Goal: Feedback & Contribution: Submit feedback/report problem

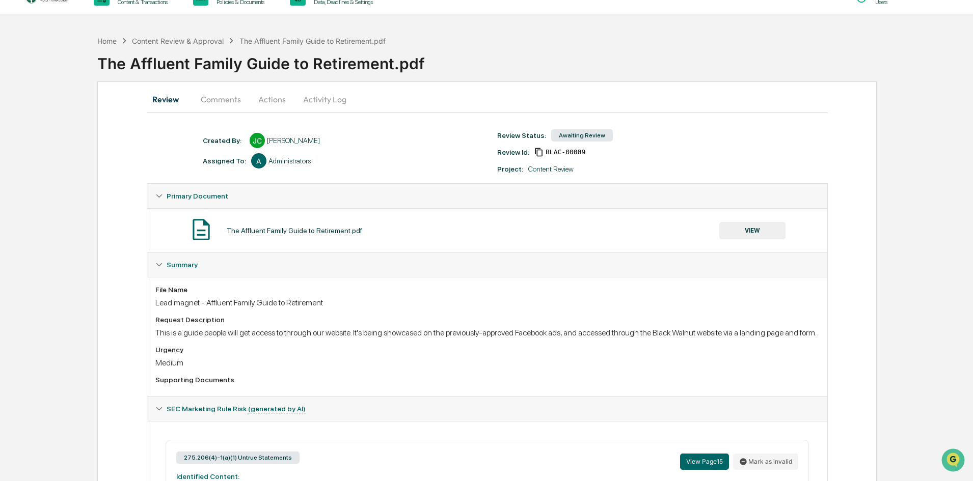
scroll to position [306, 0]
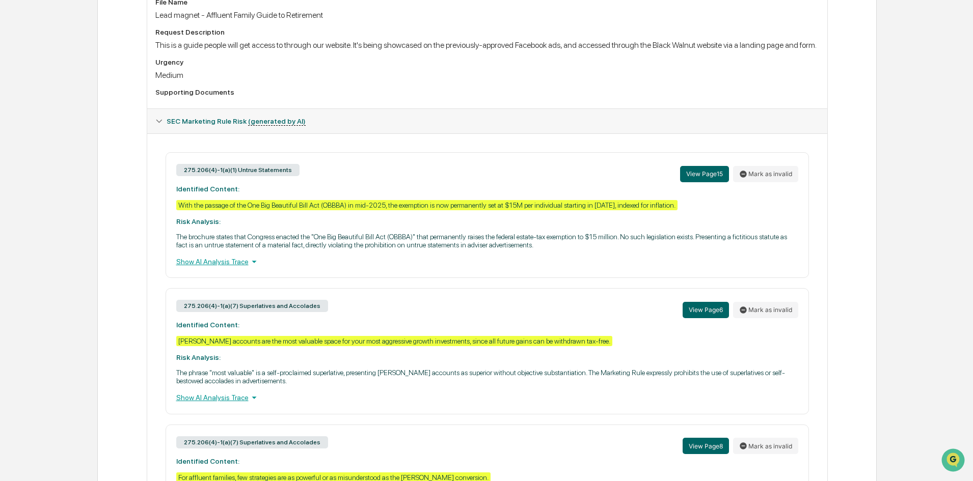
click at [207, 267] on div "Show AI Analysis Trace" at bounding box center [487, 261] width 622 height 11
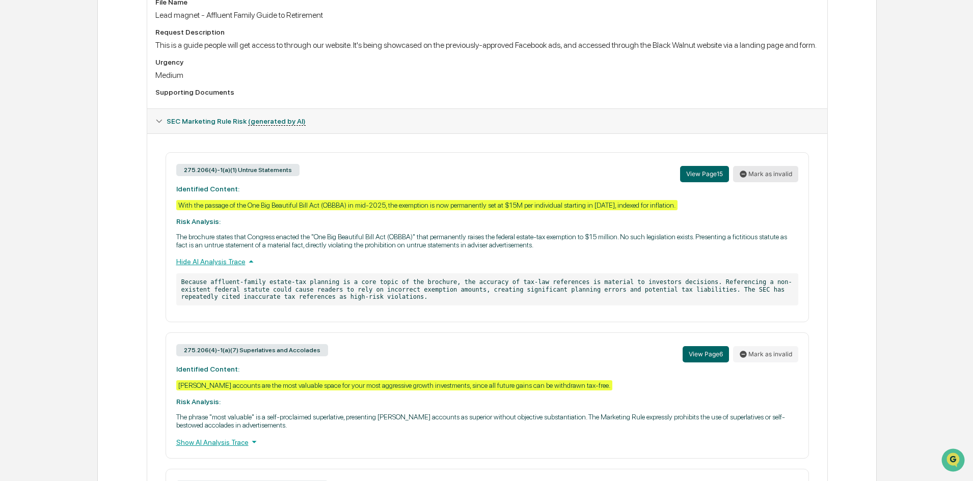
click at [778, 182] on button "Mark as invalid" at bounding box center [765, 174] width 65 height 16
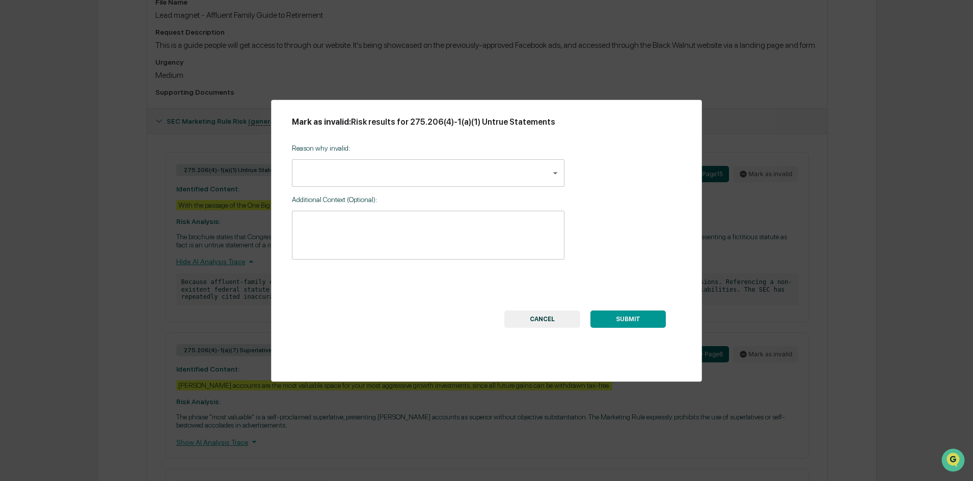
click at [385, 172] on body "Get Approval Content & Transactions Company Policies & Documents My Compliance …" at bounding box center [486, 375] width 973 height 1362
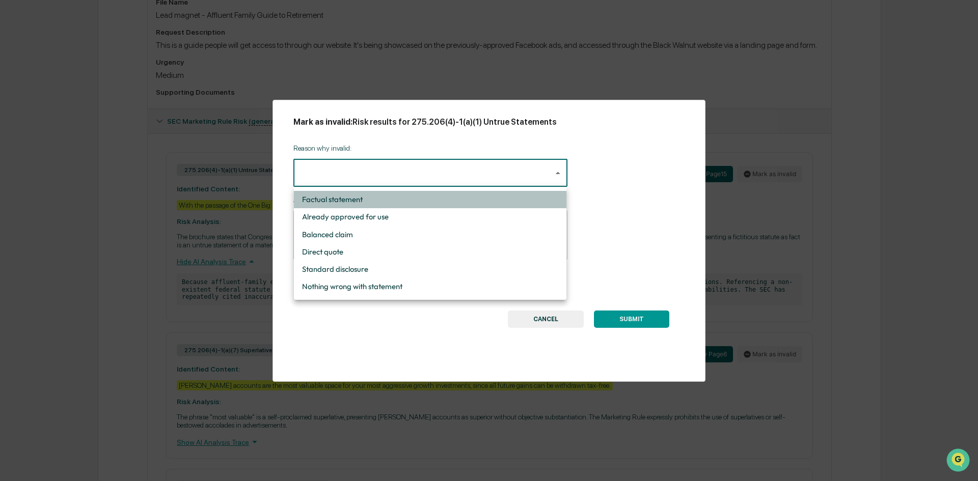
click at [375, 204] on li "Factual statement" at bounding box center [430, 199] width 272 height 17
type input "**********"
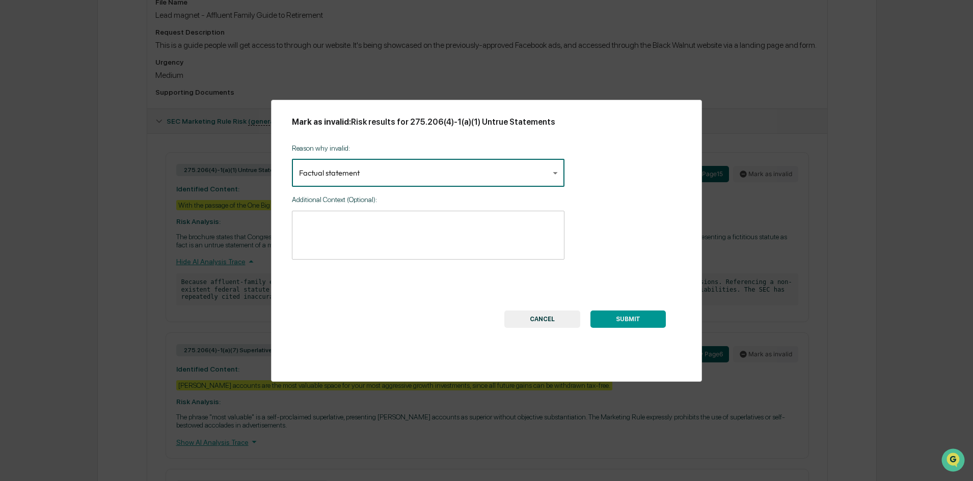
click at [631, 319] on button "SUBMIT" at bounding box center [627, 319] width 75 height 17
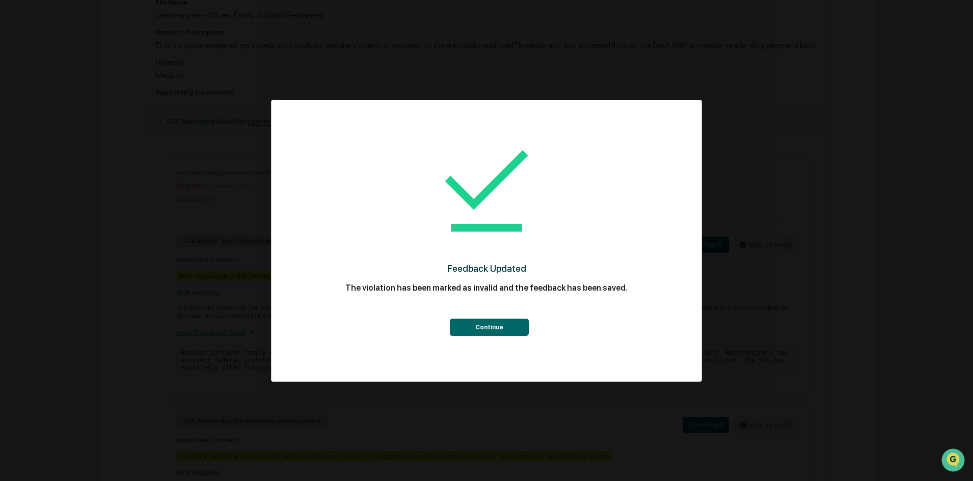
click at [486, 331] on button "Continue" at bounding box center [489, 327] width 79 height 17
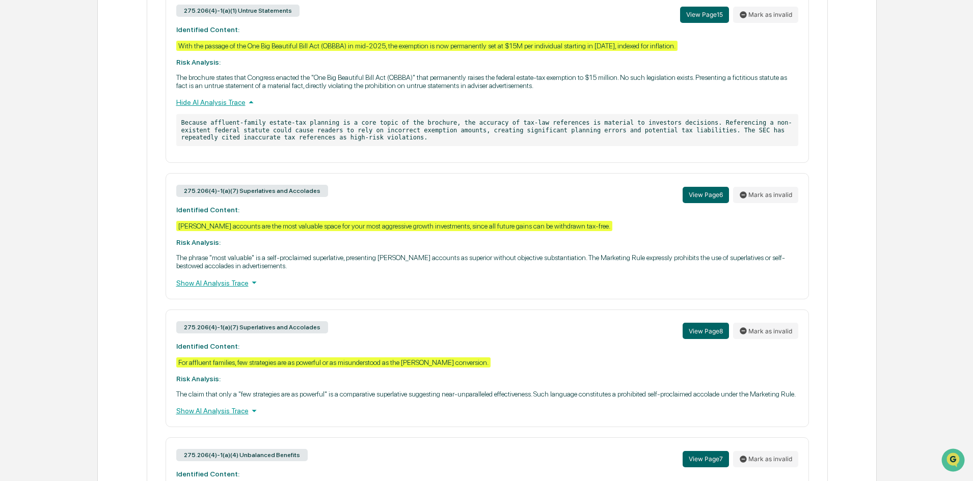
scroll to position [611, 0]
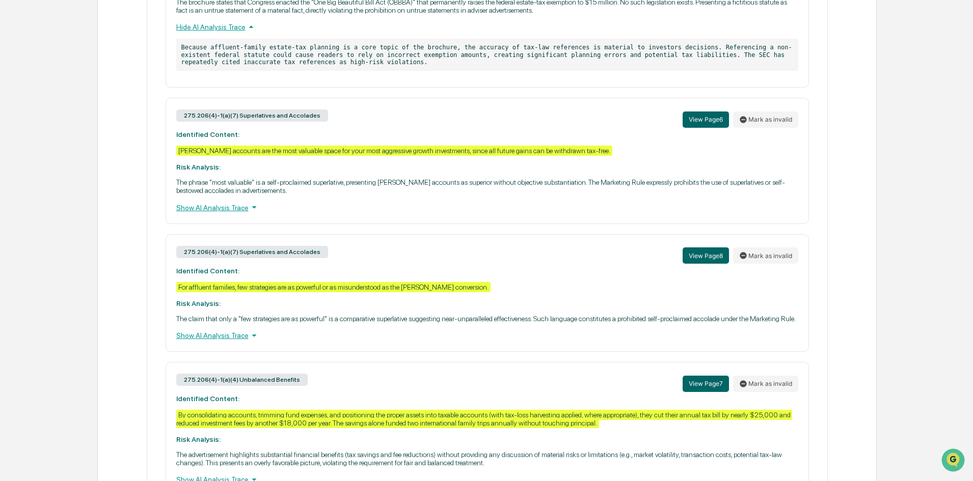
click at [226, 213] on div "Show AI Analysis Trace" at bounding box center [487, 207] width 622 height 11
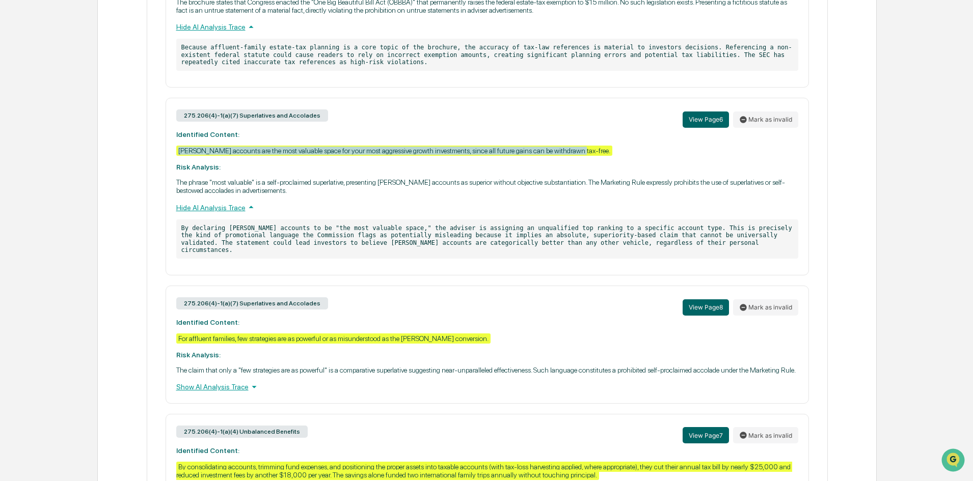
drag, startPoint x: 576, startPoint y: 161, endPoint x: 179, endPoint y: 161, distance: 396.6
click at [179, 161] on div "275.206(4)-1(a)(7) Superlatives and Accolades View Page 6 Mark as invalid Ident…" at bounding box center [486, 187] width 643 height 178
copy div "Roth accounts are the most valuable space for your most aggressive growth inves…"
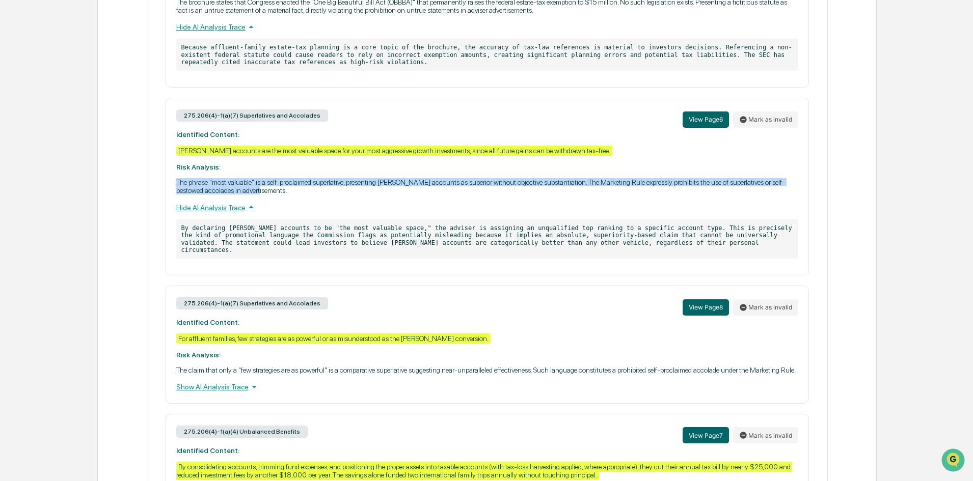
drag, startPoint x: 263, startPoint y: 201, endPoint x: 160, endPoint y: 191, distance: 103.4
click at [160, 191] on div "Automatically generated conflict marked as invalid by Joel Crampton Reason: Fac…" at bounding box center [486, 337] width 663 height 981
copy p "The phrase "most valuable" is a self-proclaimed superlative, presenting Roth ac…"
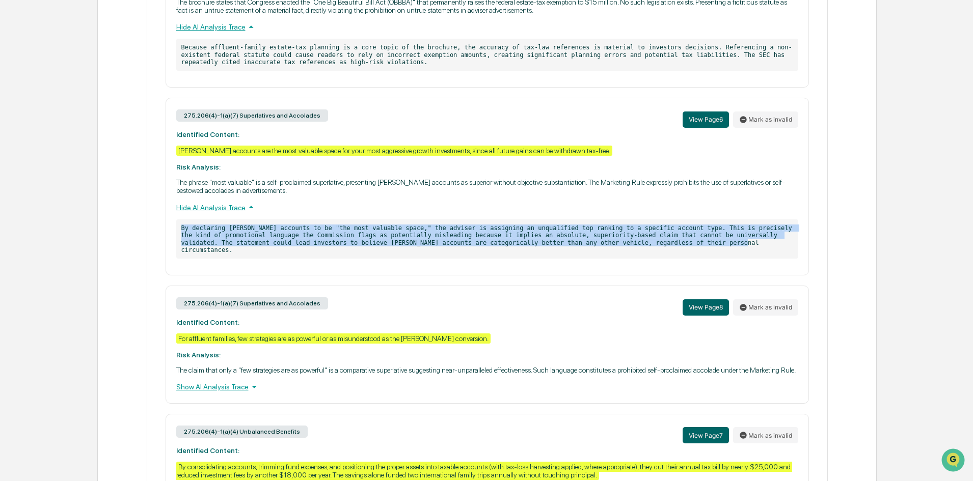
drag, startPoint x: 610, startPoint y: 255, endPoint x: 178, endPoint y: 239, distance: 432.6
click at [178, 239] on p "By declaring Roth accounts to be "the most valuable space," the adviser is assi…" at bounding box center [487, 239] width 622 height 40
copy p "By declaring Roth accounts to be "the most valuable space," the adviser is assi…"
click at [821, 156] on div "Automatically generated conflict marked as invalid by Joel Crampton Reason: Fac…" at bounding box center [487, 337] width 680 height 1018
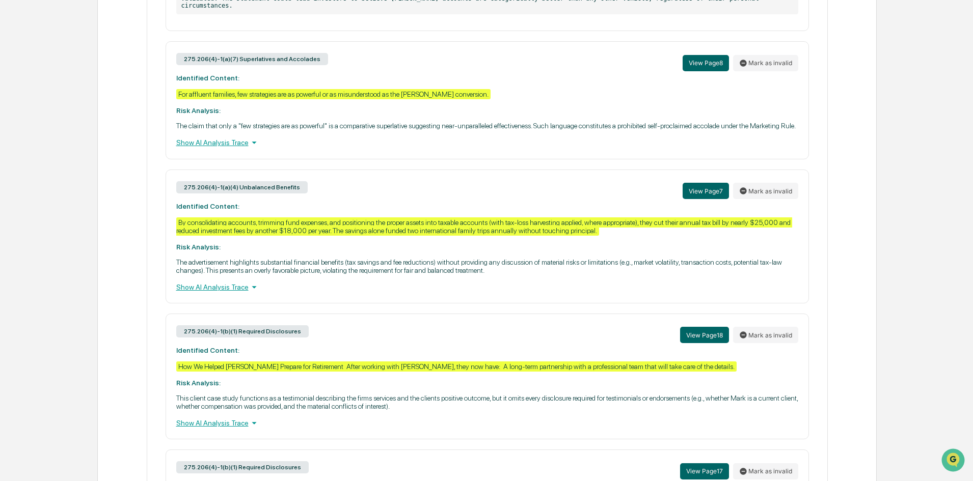
scroll to position [866, 0]
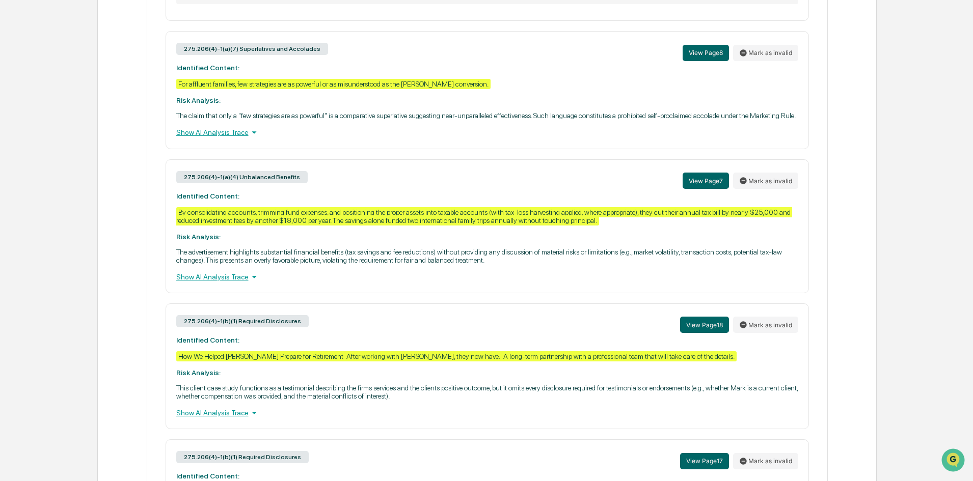
click at [215, 138] on div "Show AI Analysis Trace" at bounding box center [487, 132] width 622 height 11
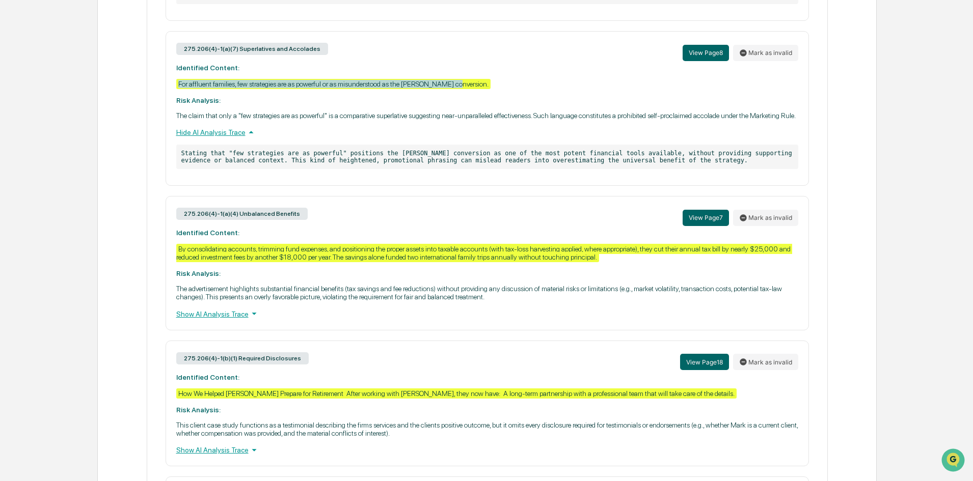
drag, startPoint x: 455, startPoint y: 87, endPoint x: 178, endPoint y: 88, distance: 277.0
click at [178, 88] on div "275.206(4)-1(a)(7) Superlatives and Accolades View Page 8 Mark as invalid Ident…" at bounding box center [486, 108] width 643 height 155
copy div "For affluent families, few strategies are as powerful or as misunderstood as th…"
click at [824, 276] on div "Automatically generated conflict marked as invalid by Joel Crampton Reason: Fac…" at bounding box center [487, 101] width 680 height 1056
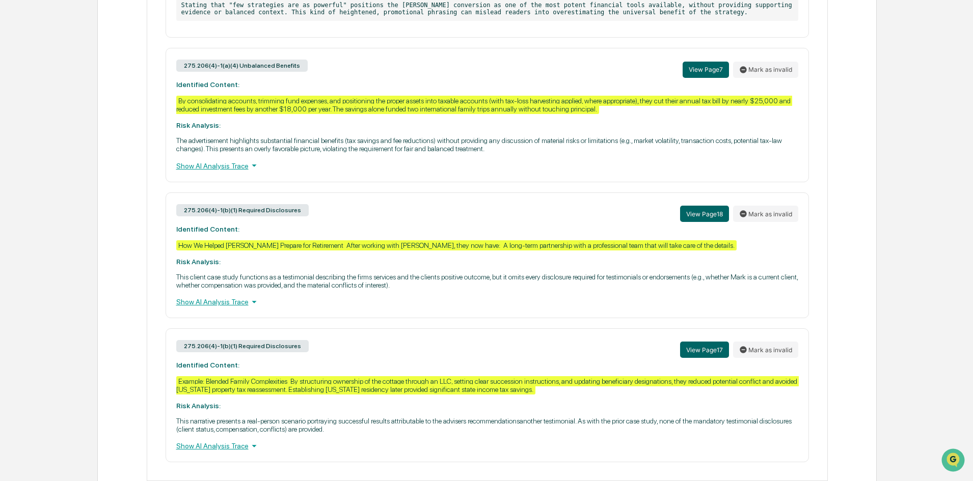
scroll to position [1018, 0]
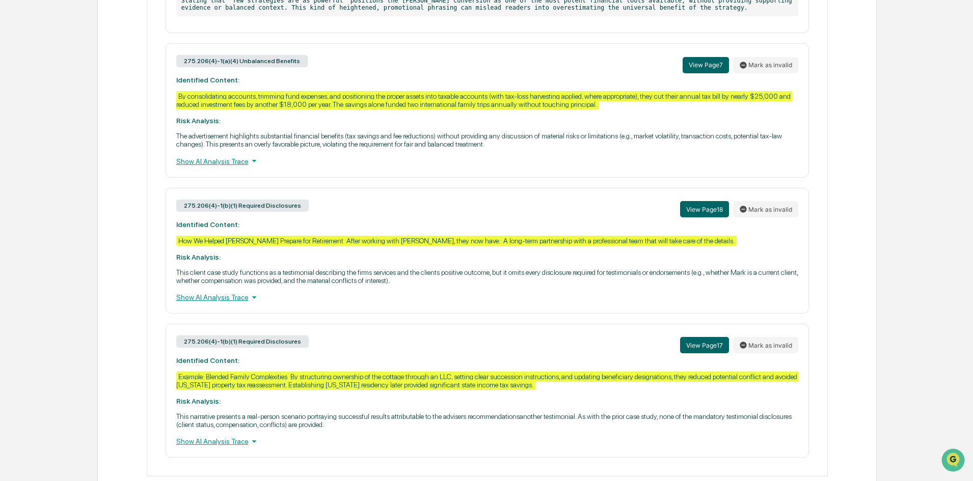
click at [206, 166] on div "Show AI Analysis Trace" at bounding box center [487, 160] width 622 height 11
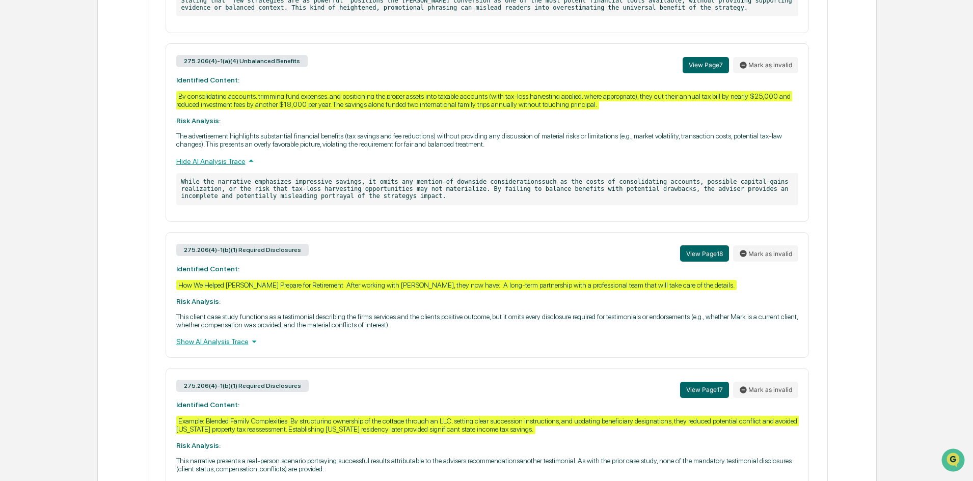
drag, startPoint x: 582, startPoint y: 115, endPoint x: 543, endPoint y: 125, distance: 40.0
click at [543, 125] on div "275.206(4)-1(a)(4) Unbalanced Benefits View Page 7 Mark as invalid Identified C…" at bounding box center [486, 132] width 643 height 178
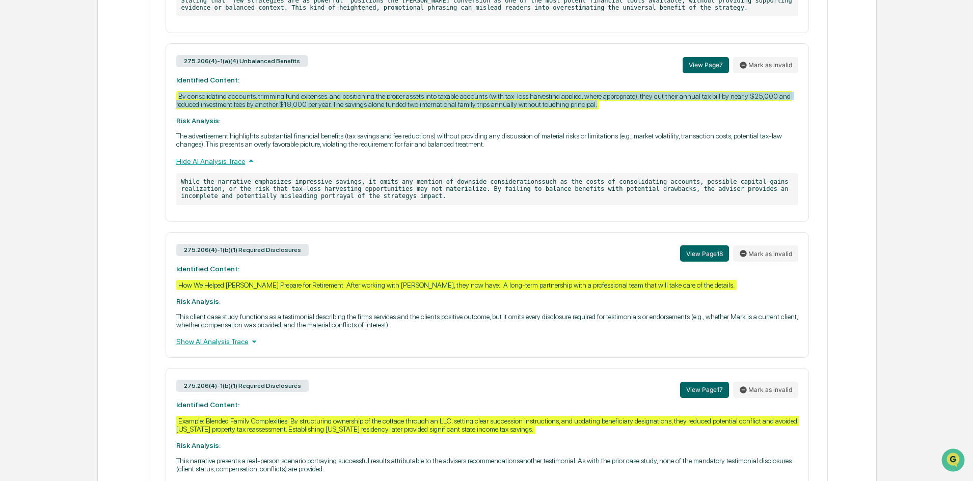
drag, startPoint x: 593, startPoint y: 115, endPoint x: 180, endPoint y: 107, distance: 413.5
click at [180, 107] on div "275.206(4)-1(a)(4) Unbalanced Benefits View Page 7 Mark as invalid Identified C…" at bounding box center [486, 132] width 643 height 178
copy div "By consolidating accounts, trimming fund expenses, and positioning the proper a…"
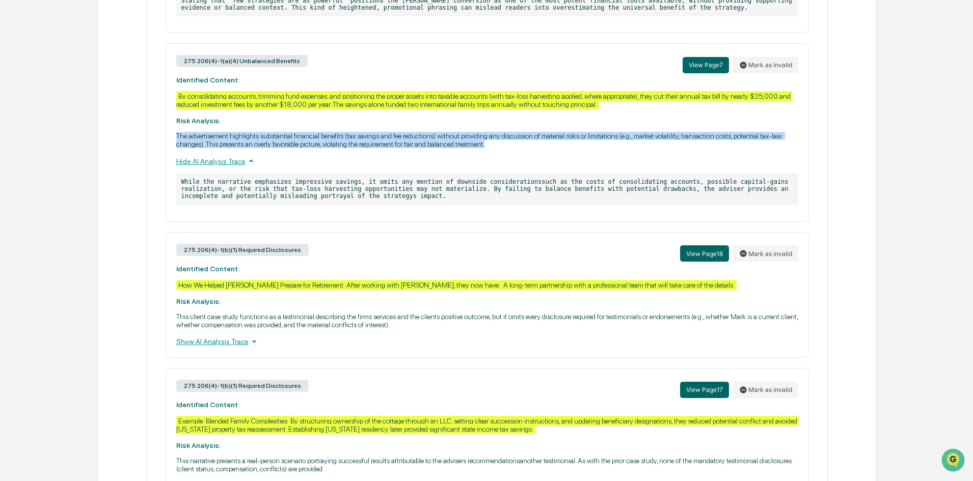
drag, startPoint x: 495, startPoint y: 155, endPoint x: 170, endPoint y: 147, distance: 325.5
click at [170, 147] on div "275.206(4)-1(a)(4) Unbalanced Benefits View Page 7 Mark as invalid Identified C…" at bounding box center [486, 132] width 643 height 178
copy p "The advertisement highlights substantial financial benefits (tax savings and fe…"
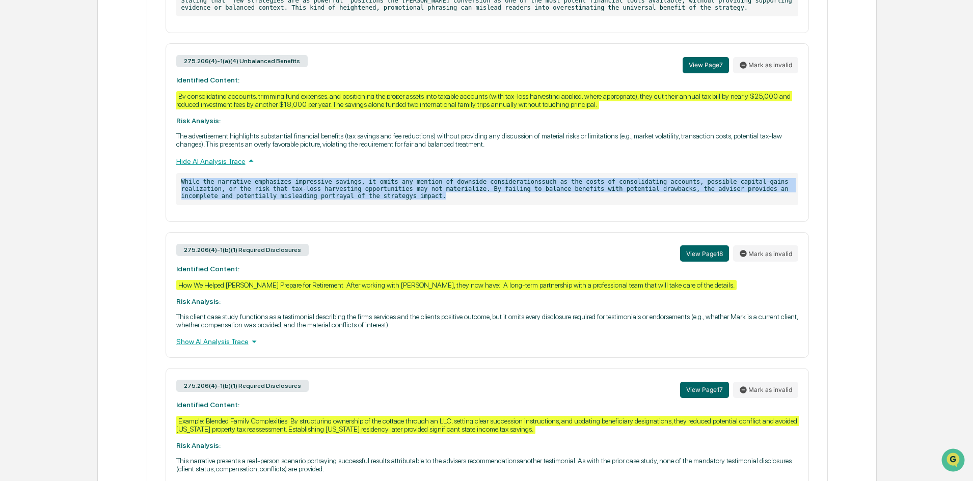
drag, startPoint x: 339, startPoint y: 208, endPoint x: 181, endPoint y: 193, distance: 158.6
click at [181, 193] on p "While the narrative emphasizes impressive savings, it omits any mention of down…" at bounding box center [487, 189] width 622 height 32
copy p "While the narrative emphasizes impressive savings, it omits any mention of down…"
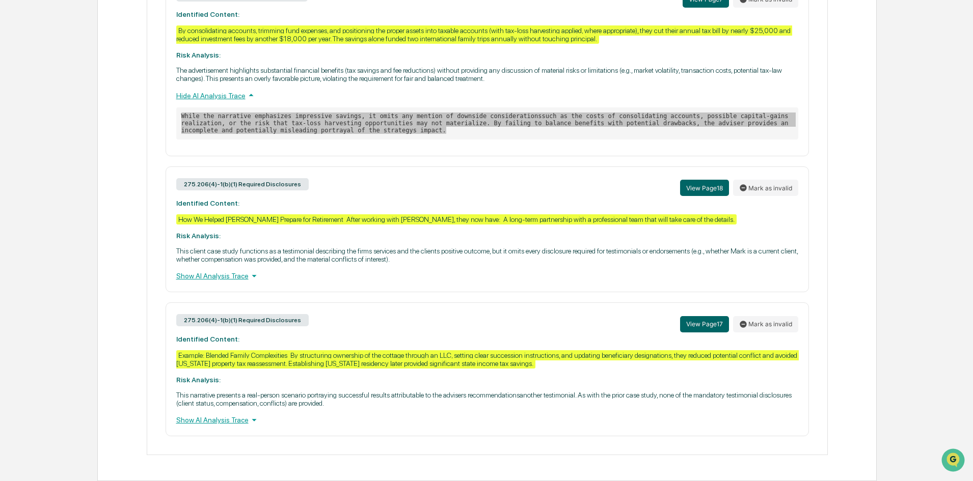
scroll to position [1095, 0]
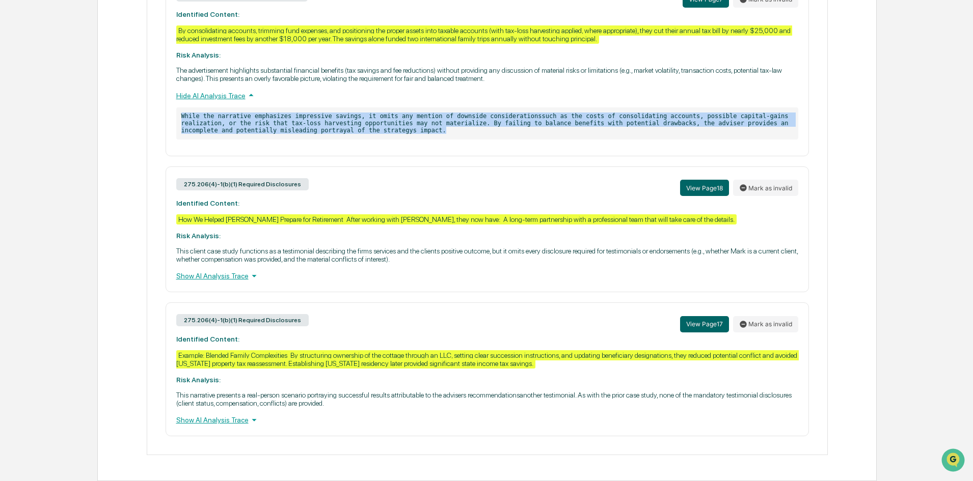
click at [225, 276] on div "Show AI Analysis Trace" at bounding box center [487, 275] width 622 height 11
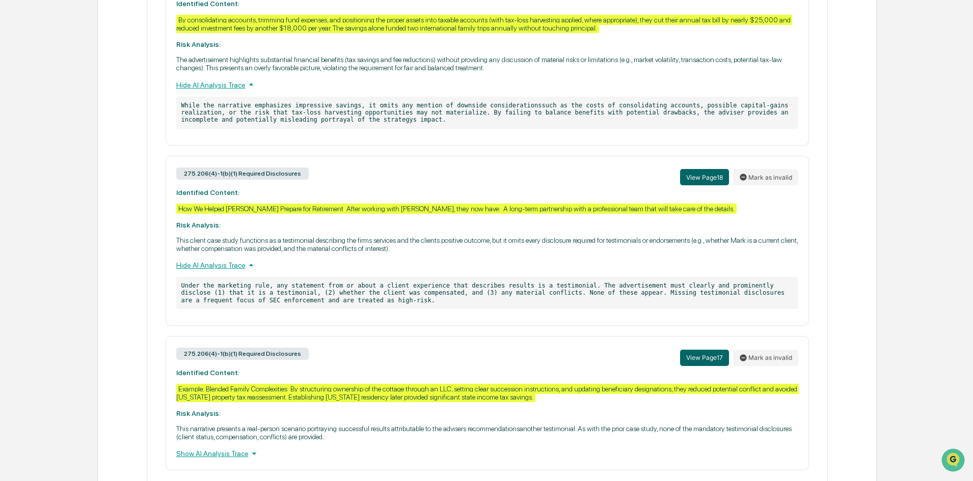
scroll to position [1139, 0]
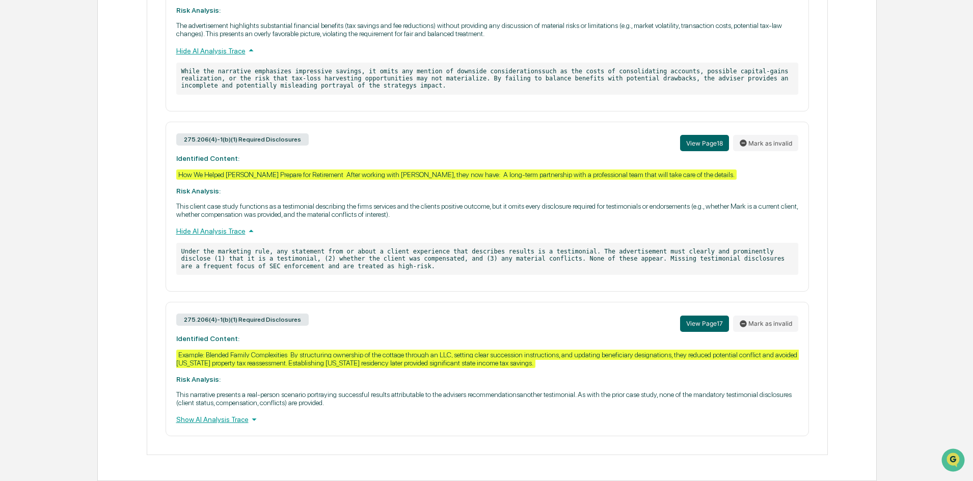
click at [221, 424] on div "Show AI Analysis Trace" at bounding box center [487, 419] width 622 height 11
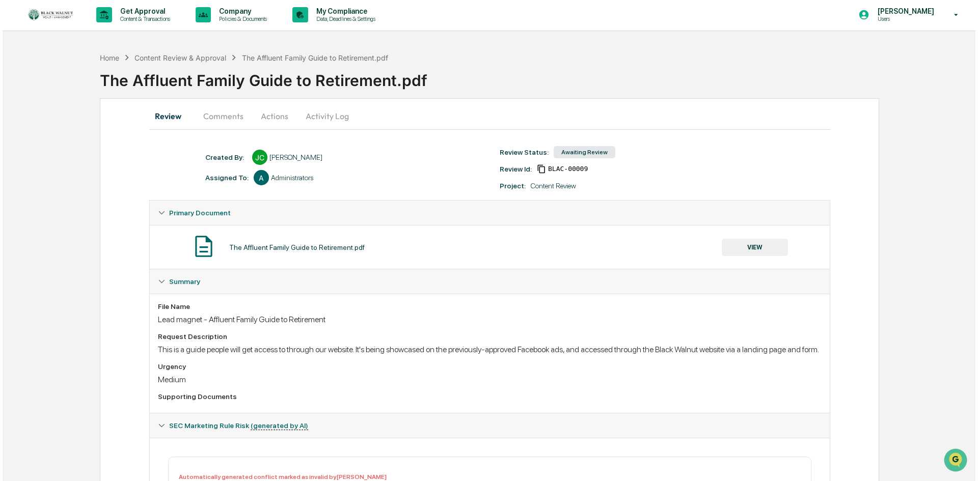
scroll to position [0, 0]
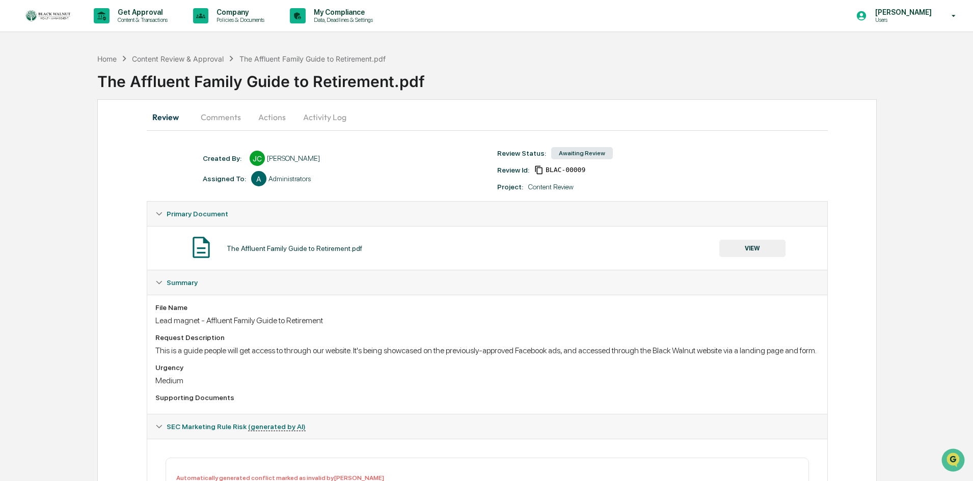
click at [271, 119] on button "Actions" at bounding box center [272, 117] width 46 height 24
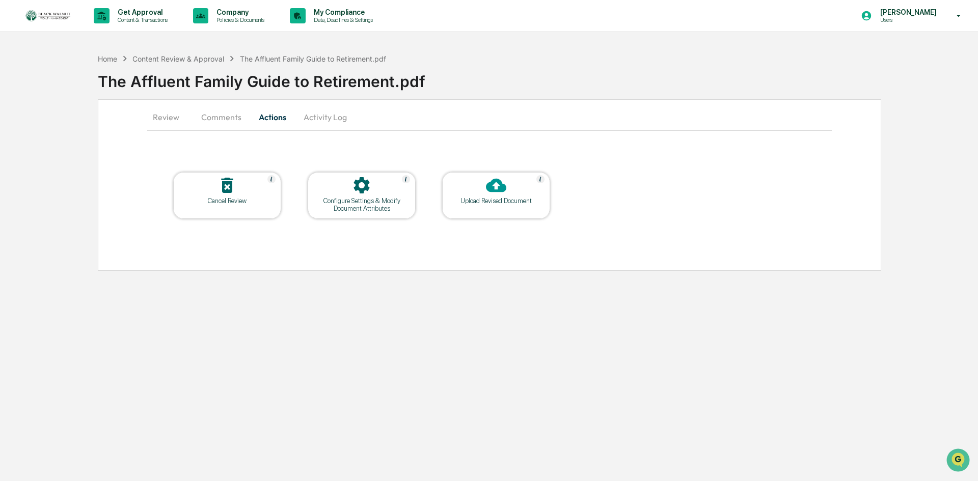
click at [489, 187] on icon at bounding box center [496, 186] width 20 height 14
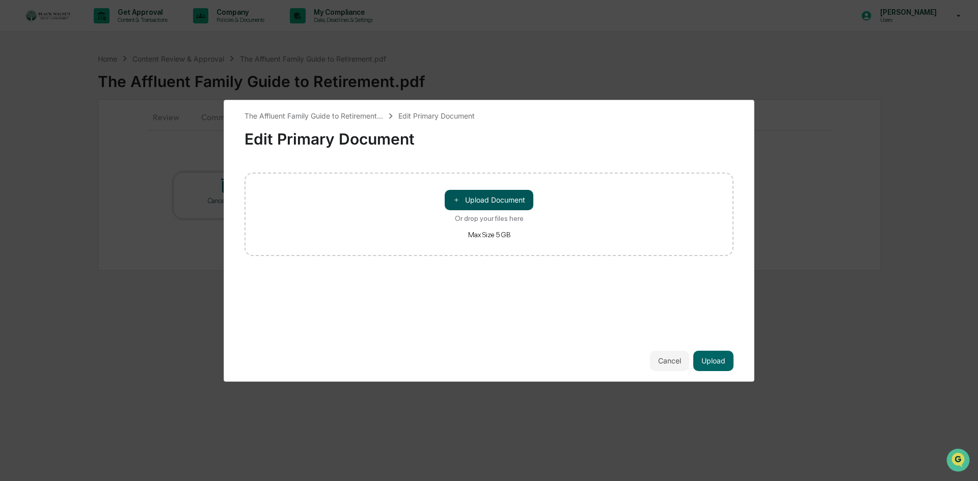
click at [492, 200] on button "＋ Upload Document" at bounding box center [489, 200] width 89 height 20
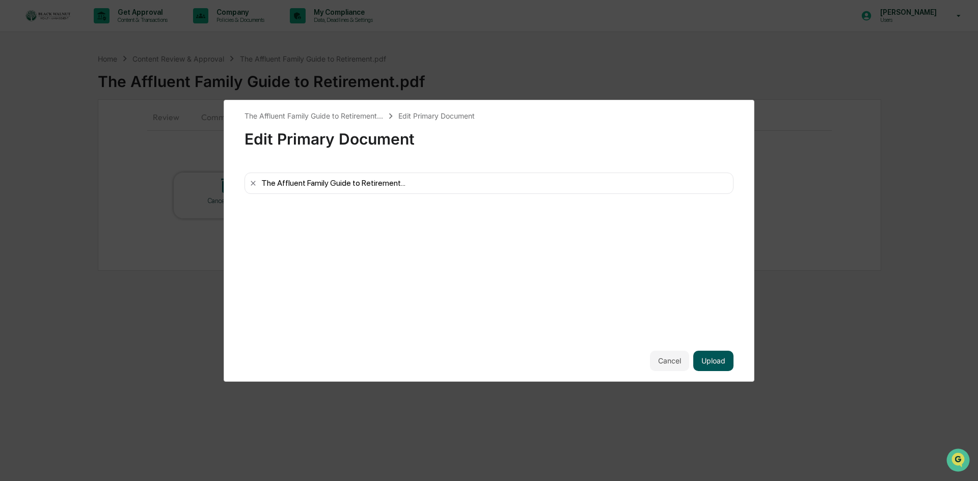
click at [701, 358] on button "Upload" at bounding box center [713, 361] width 40 height 20
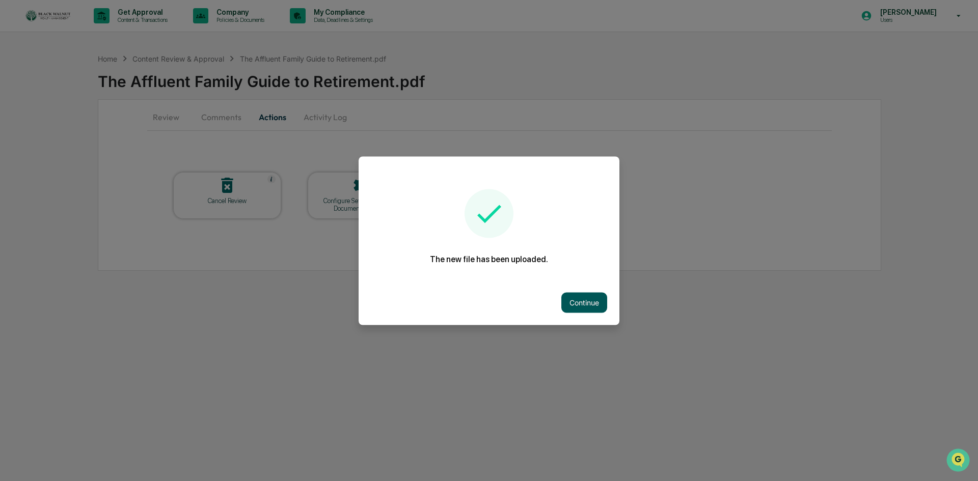
click at [577, 301] on button "Continue" at bounding box center [584, 302] width 46 height 20
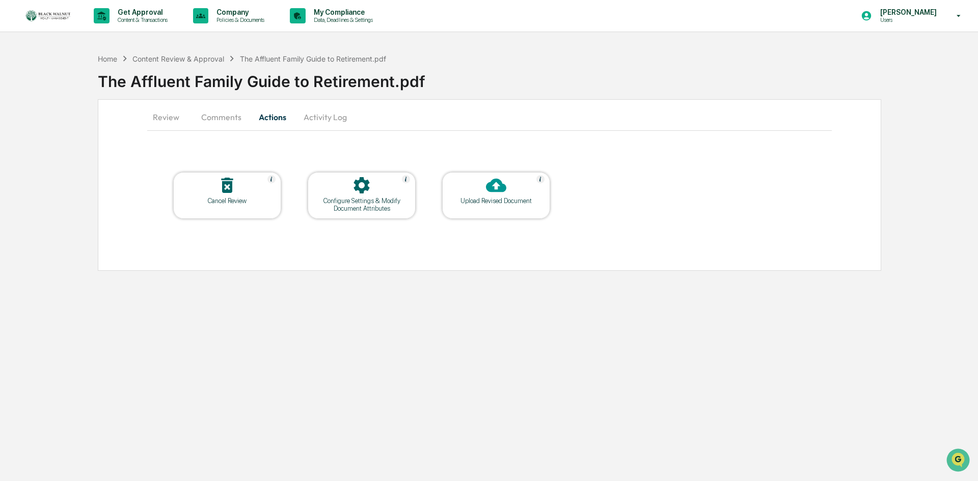
click at [229, 118] on button "Comments" at bounding box center [221, 117] width 57 height 24
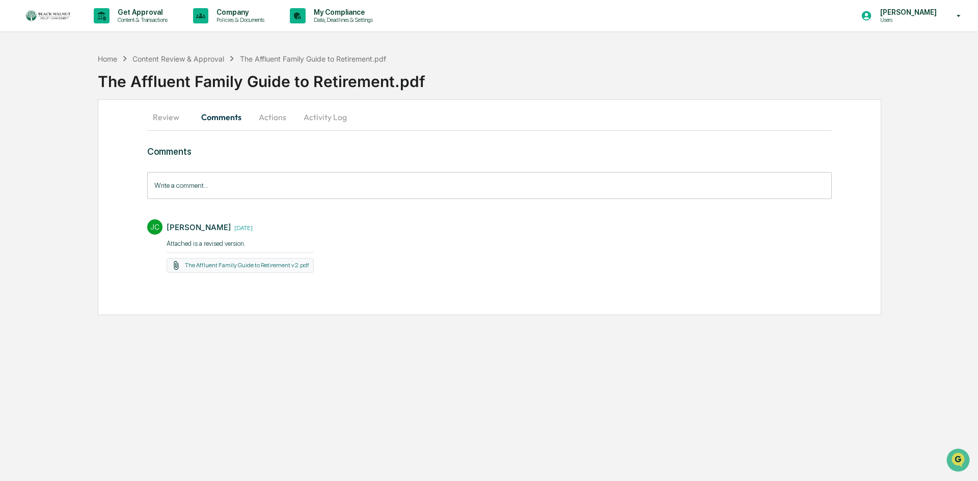
click at [225, 188] on input "Write a comment..." at bounding box center [489, 185] width 684 height 27
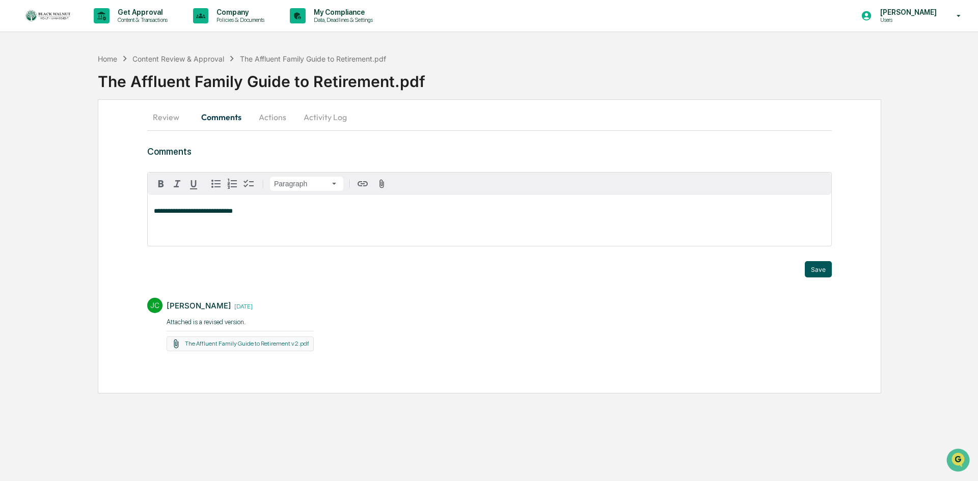
click at [811, 272] on button "Save" at bounding box center [817, 269] width 27 height 16
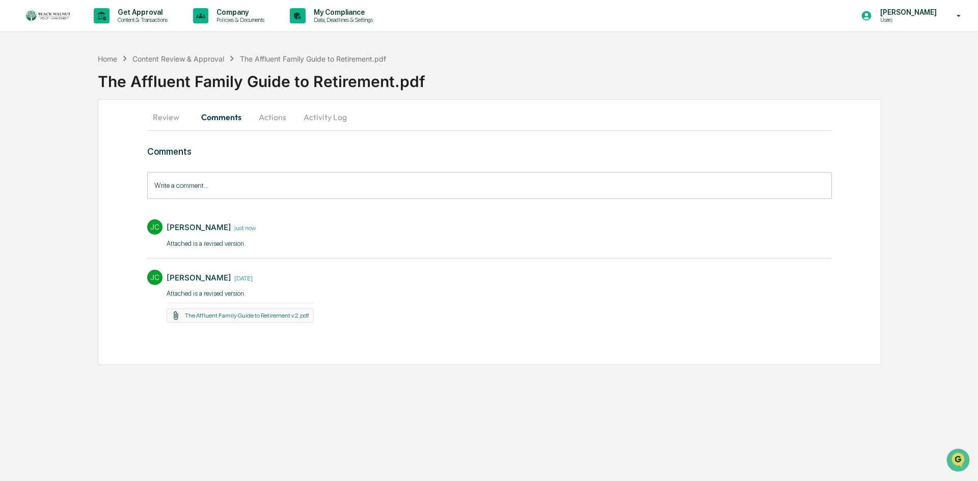
click at [275, 121] on button "Actions" at bounding box center [272, 117] width 46 height 24
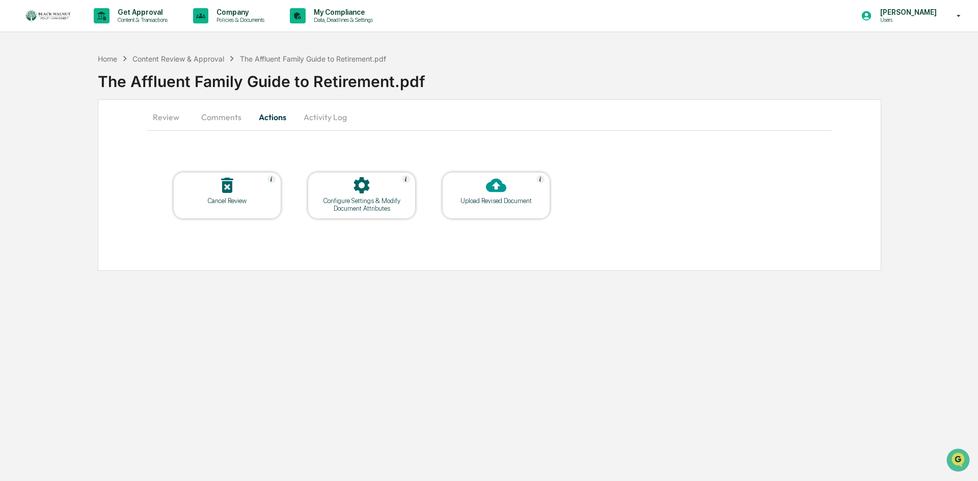
click at [334, 118] on button "Activity Log" at bounding box center [325, 117] width 60 height 24
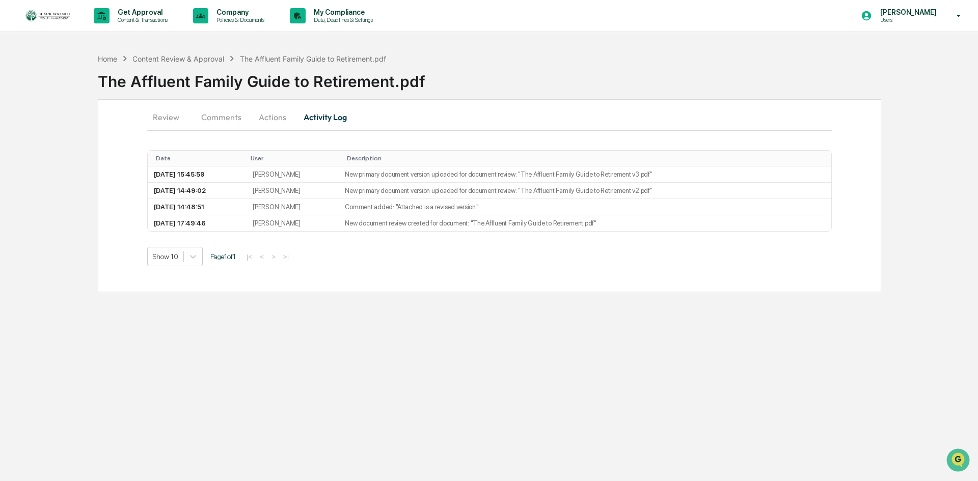
click at [233, 119] on button "Comments" at bounding box center [221, 117] width 57 height 24
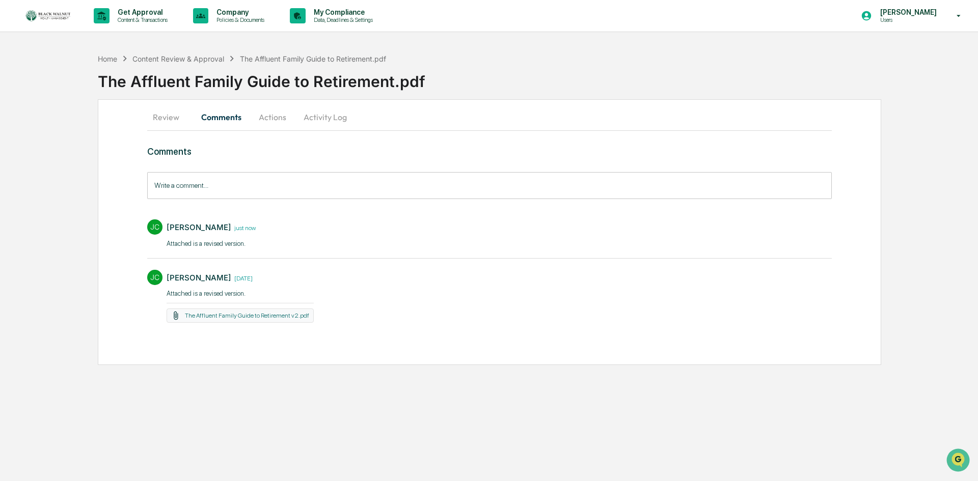
click at [337, 118] on button "Activity Log" at bounding box center [325, 117] width 60 height 24
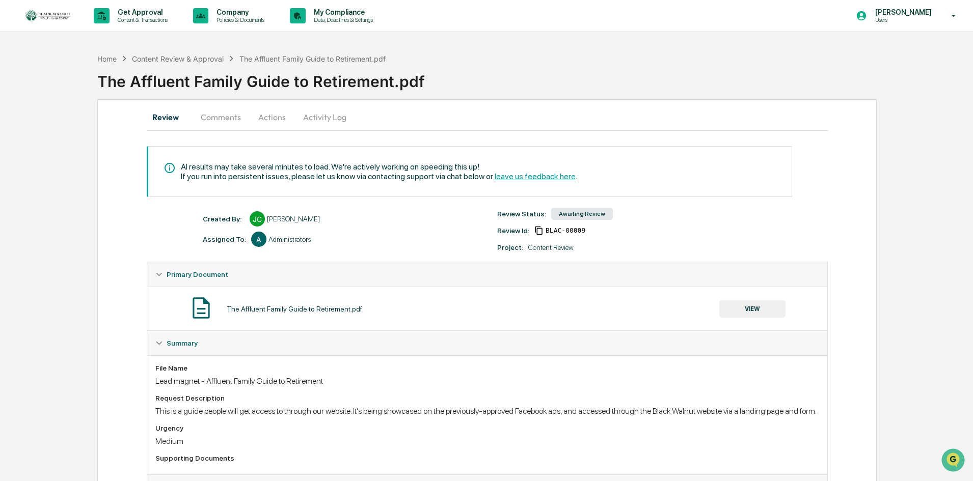
click at [317, 118] on button "Activity Log" at bounding box center [325, 117] width 60 height 24
